Goal: Task Accomplishment & Management: Manage account settings

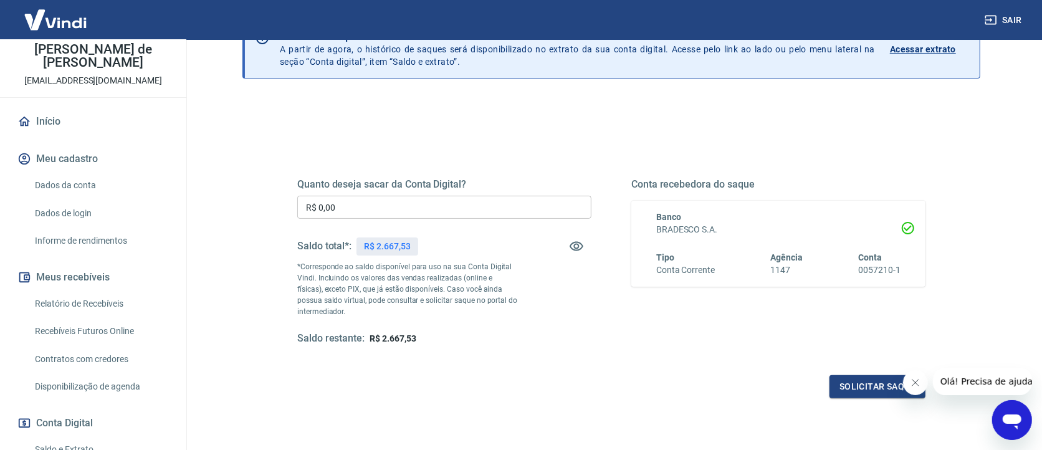
scroll to position [93, 0]
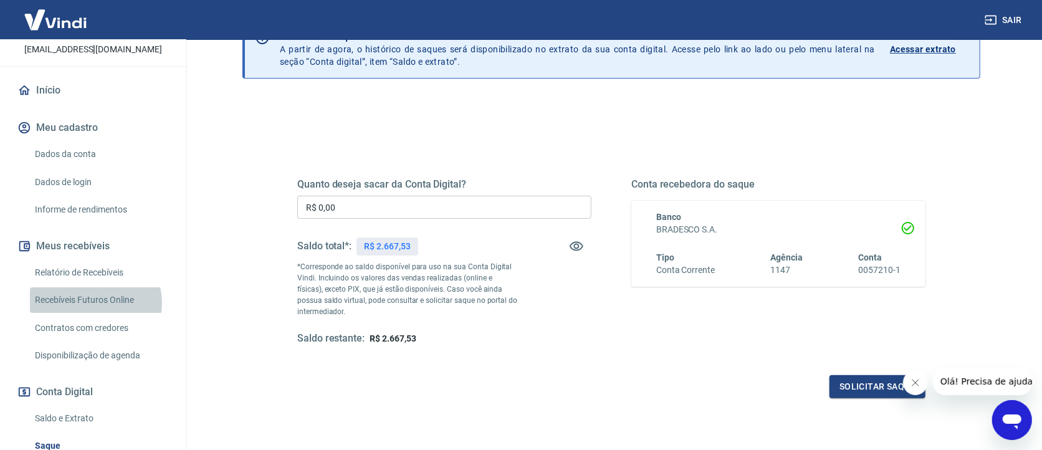
click at [95, 302] on link "Recebíveis Futuros Online" at bounding box center [101, 300] width 142 height 26
click at [104, 268] on link "Relatório de Recebíveis" at bounding box center [101, 273] width 142 height 26
